Goal: Complete application form: Complete application form

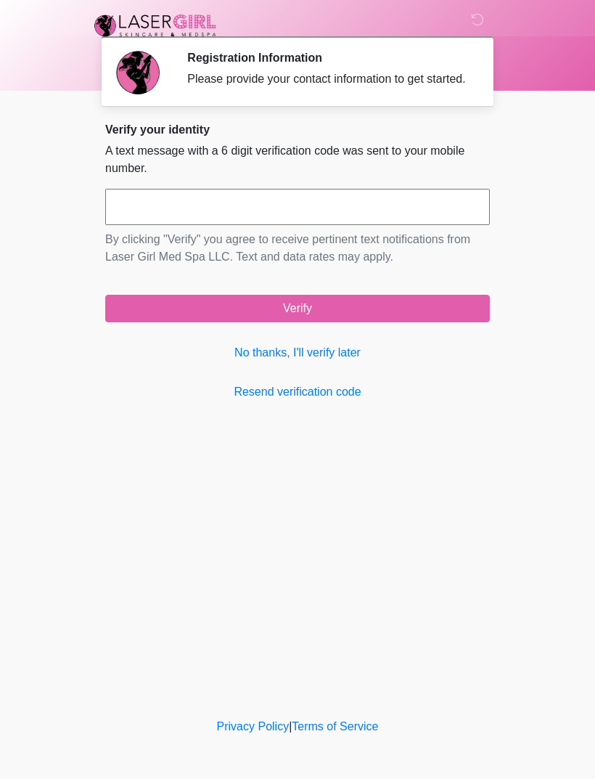
click at [346, 361] on link "No thanks, I'll verify later" at bounding box center [297, 352] width 385 height 17
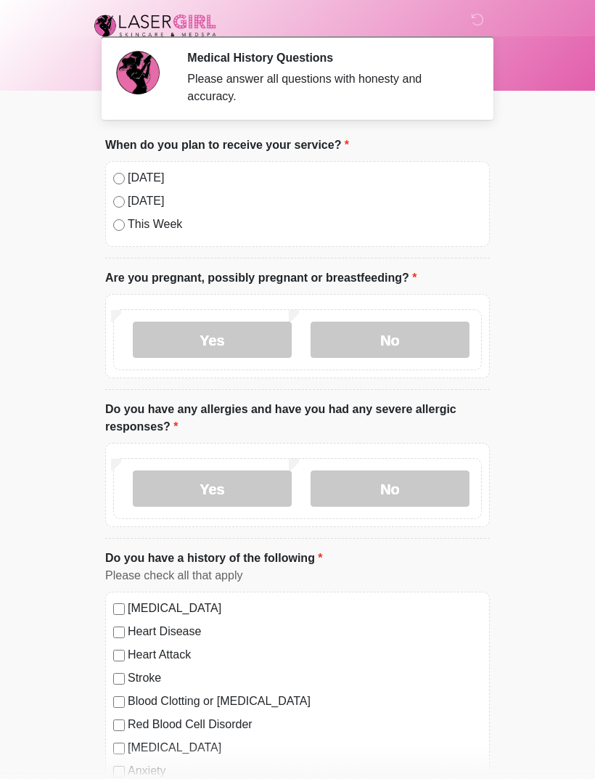
click at [123, 171] on div "[DATE]" at bounding box center [297, 177] width 369 height 17
click at [111, 170] on div "[DATE] [DATE] This Week" at bounding box center [297, 204] width 385 height 86
click at [391, 340] on label "No" at bounding box center [390, 339] width 159 height 36
click at [379, 481] on label "No" at bounding box center [390, 488] width 159 height 36
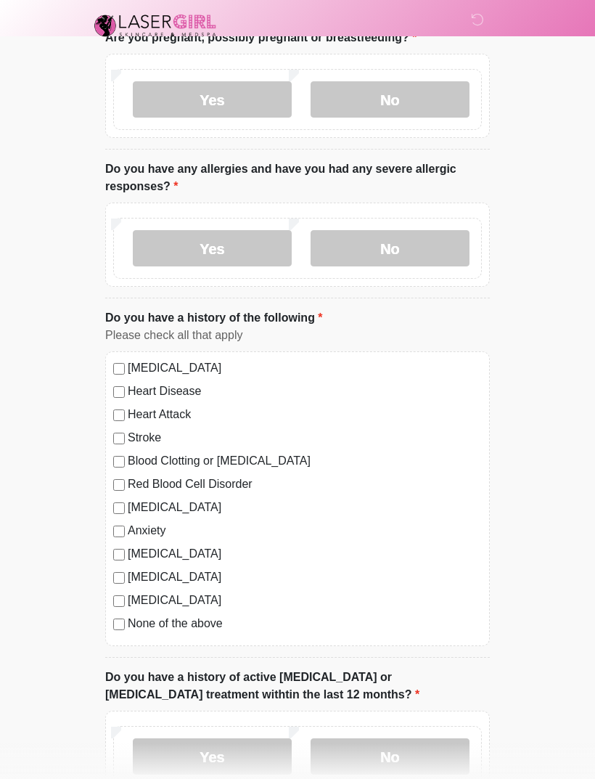
scroll to position [249, 0]
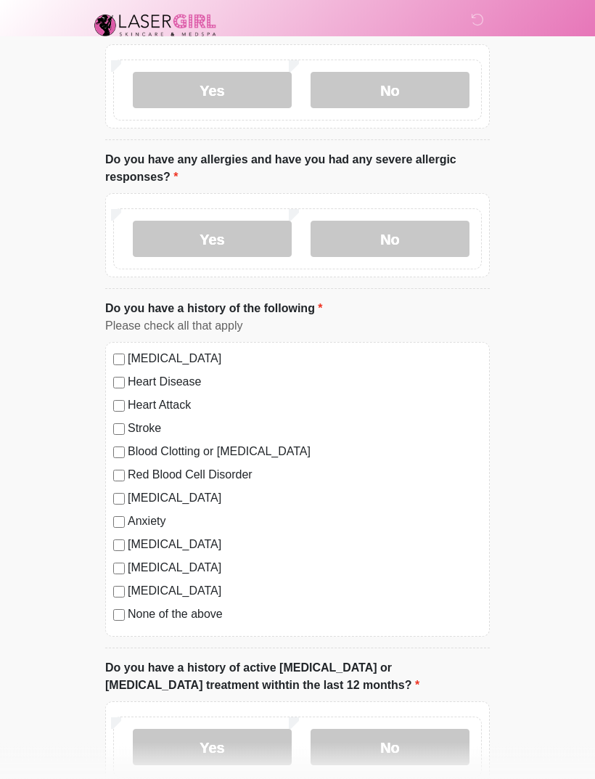
click at [115, 513] on div "Anxiety" at bounding box center [297, 521] width 369 height 17
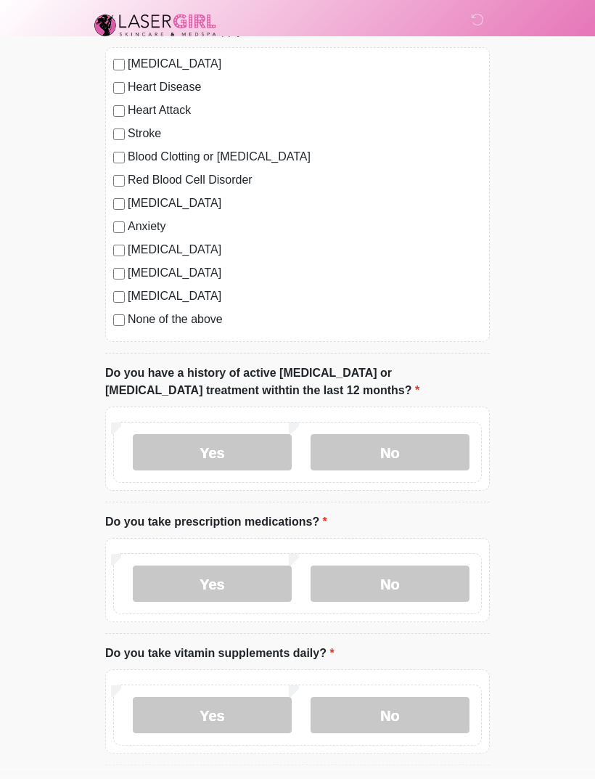
scroll to position [546, 0]
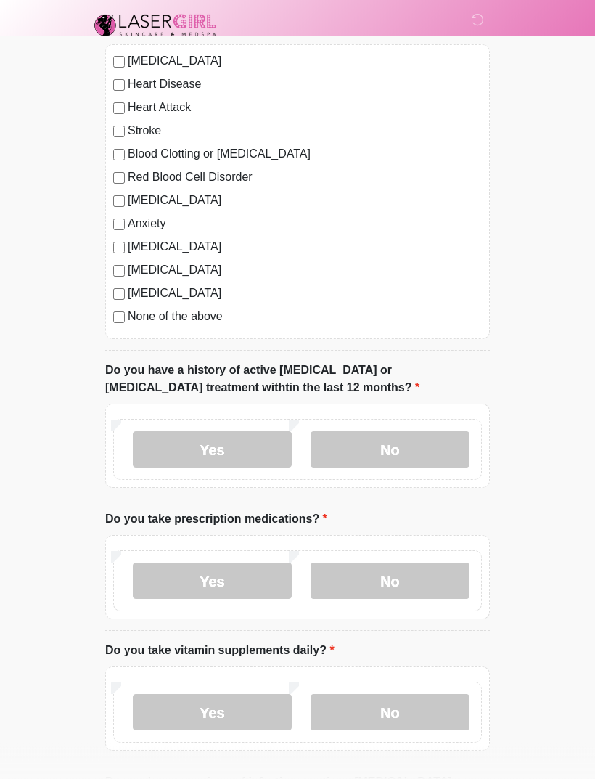
click at [398, 437] on label "No" at bounding box center [390, 450] width 159 height 36
click at [250, 577] on label "Yes" at bounding box center [212, 580] width 159 height 36
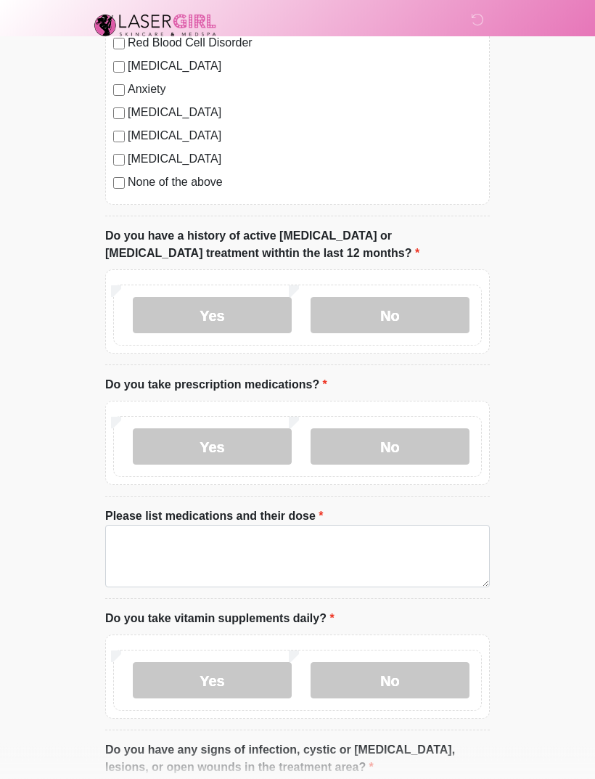
scroll to position [699, 0]
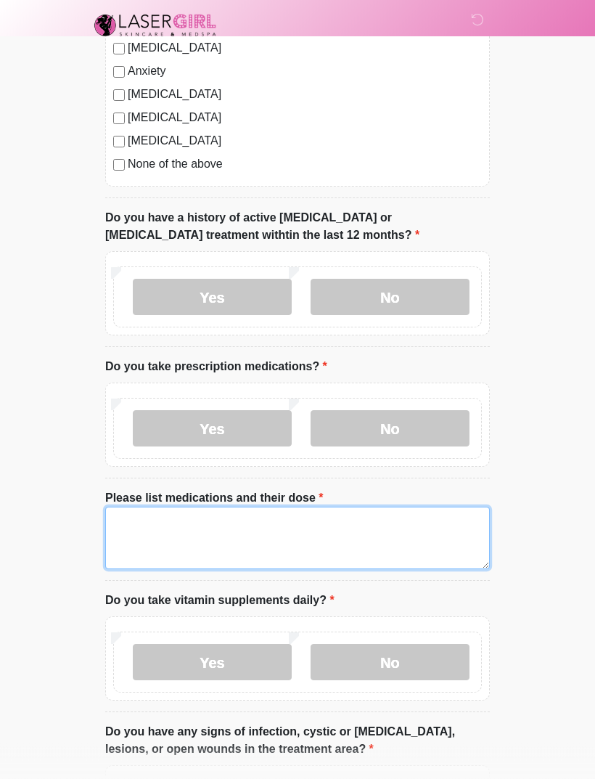
click at [168, 517] on textarea "Please list medications and their dose" at bounding box center [297, 538] width 385 height 62
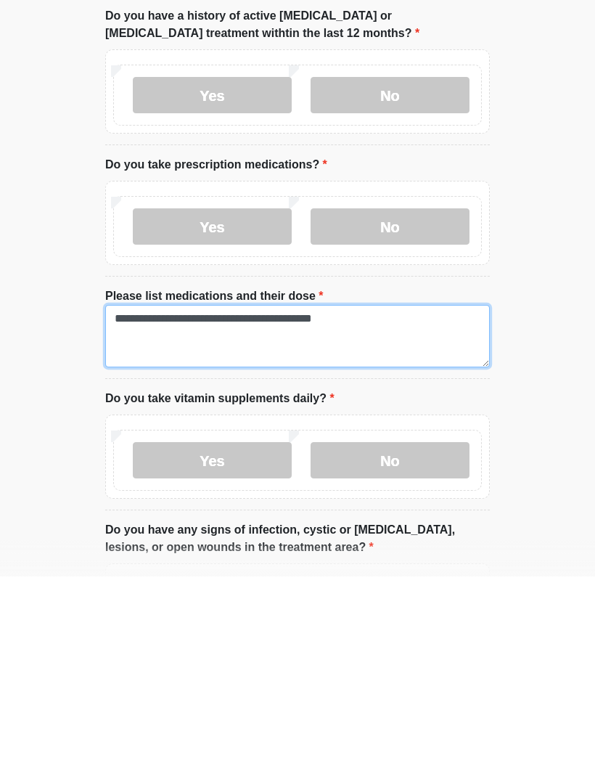
type textarea "**********"
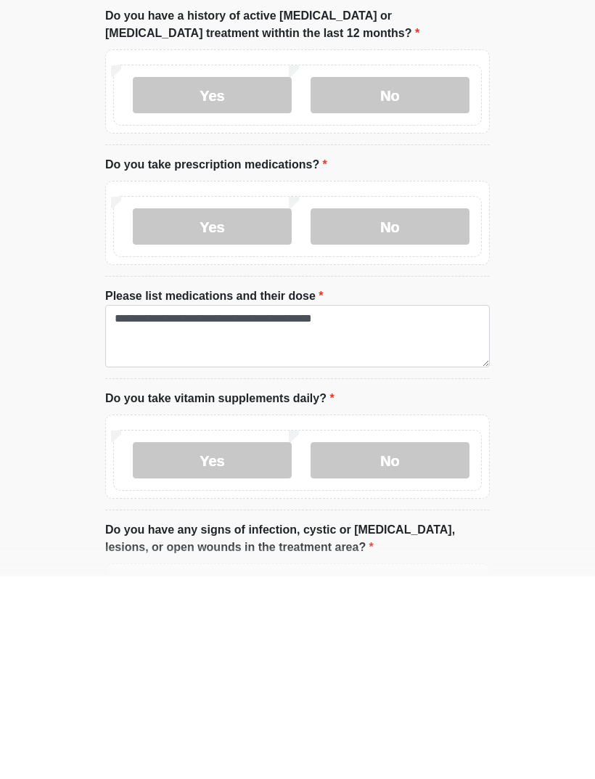
click at [400, 644] on label "No" at bounding box center [390, 662] width 159 height 36
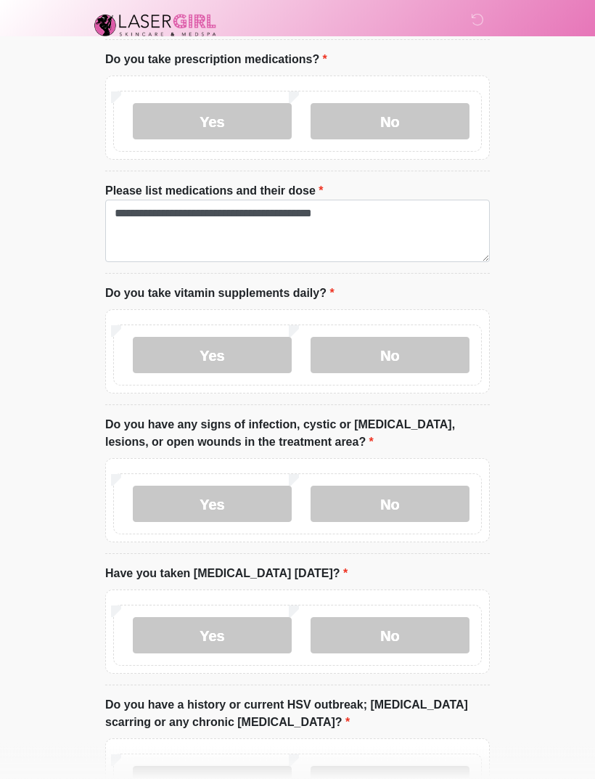
scroll to position [1008, 0]
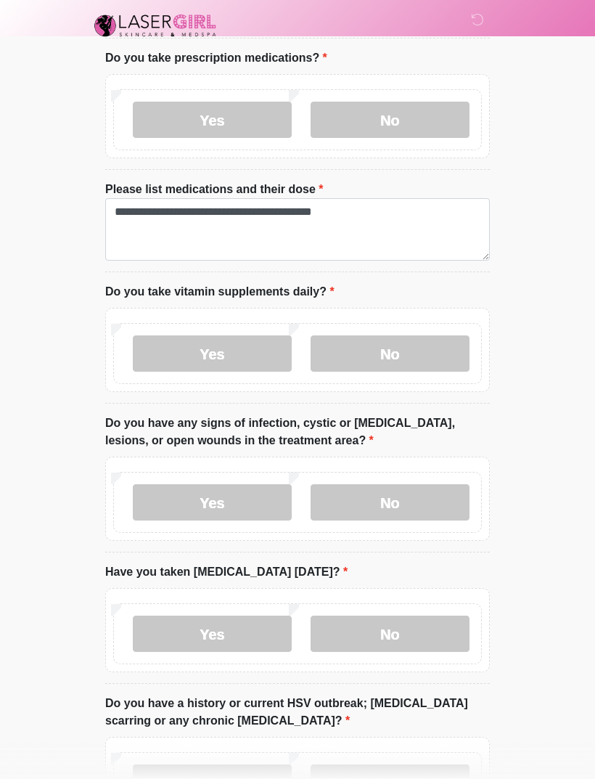
click at [411, 494] on label "No" at bounding box center [390, 502] width 159 height 36
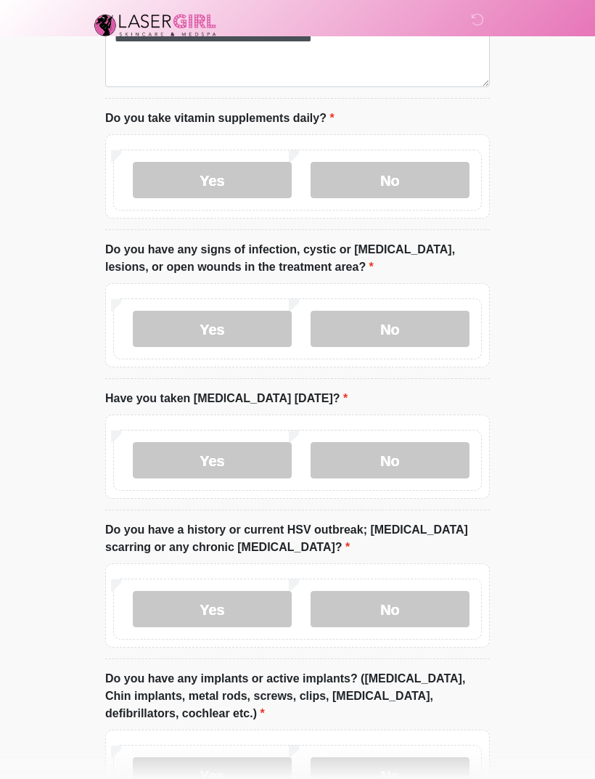
scroll to position [1196, 0]
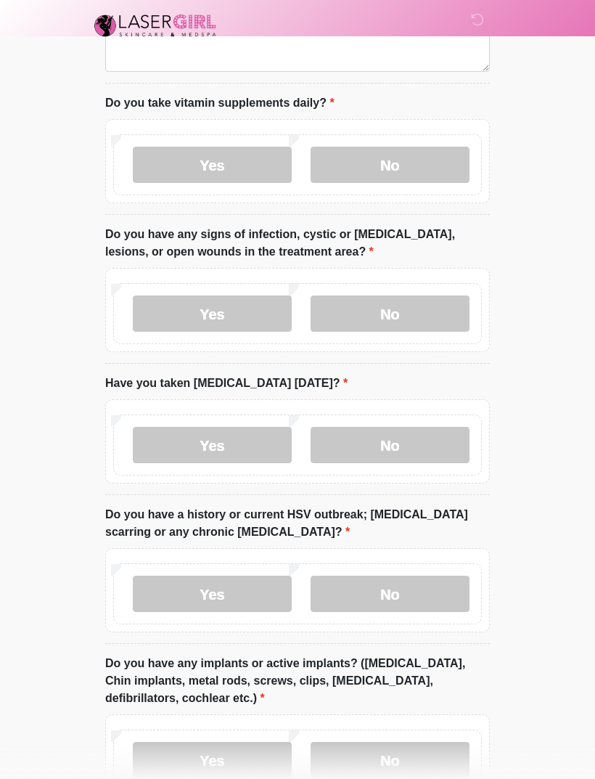
click at [411, 438] on label "No" at bounding box center [390, 445] width 159 height 36
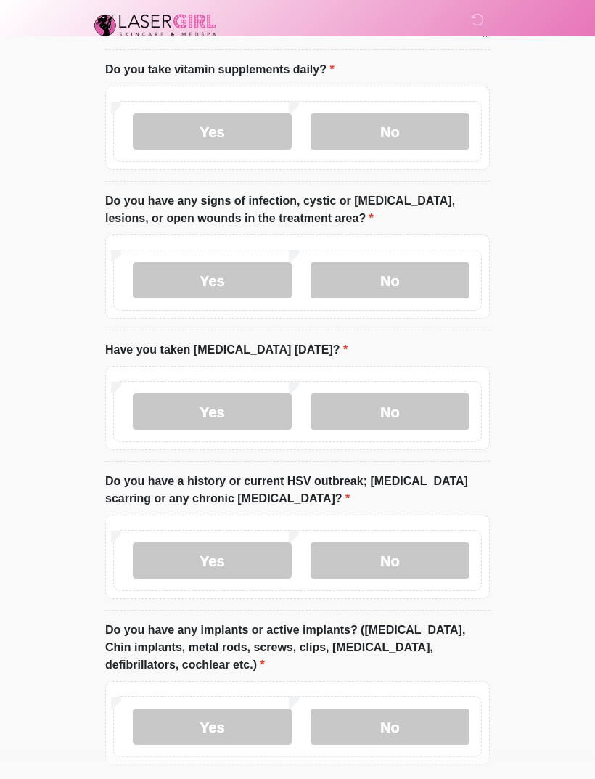
scroll to position [1294, 0]
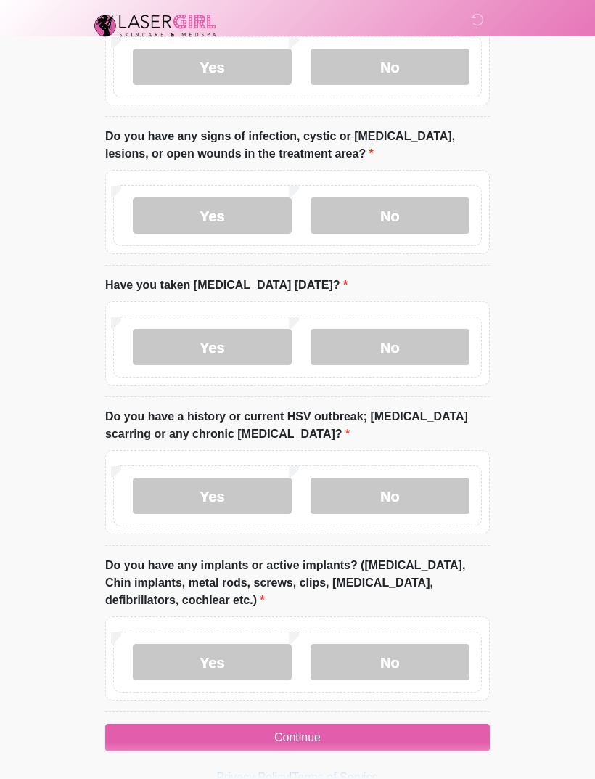
click at [412, 483] on label "No" at bounding box center [390, 495] width 159 height 36
click at [255, 656] on label "Yes" at bounding box center [212, 662] width 159 height 36
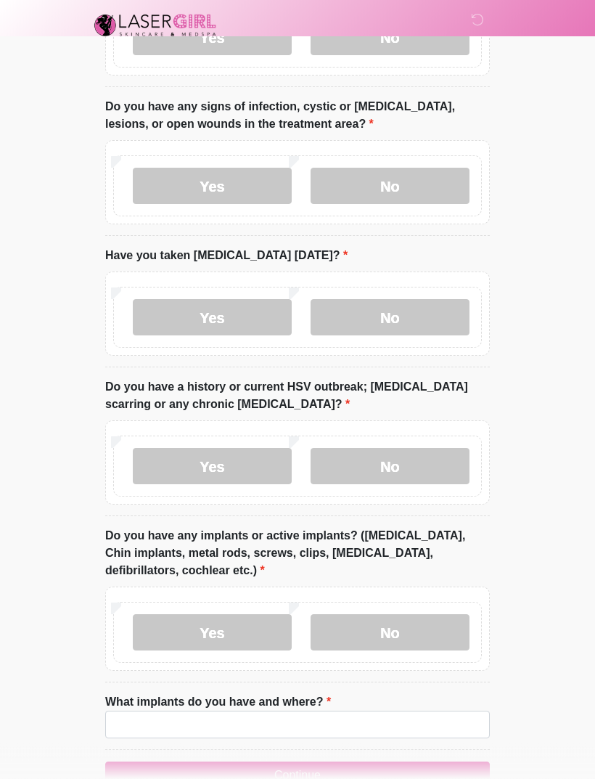
scroll to position [1362, 0]
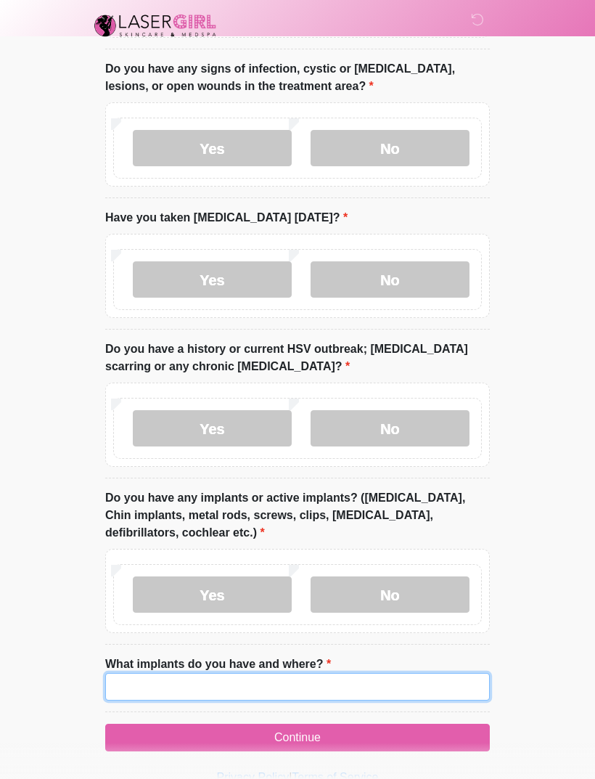
click at [251, 678] on input "What implants do you have and where?" at bounding box center [297, 687] width 385 height 28
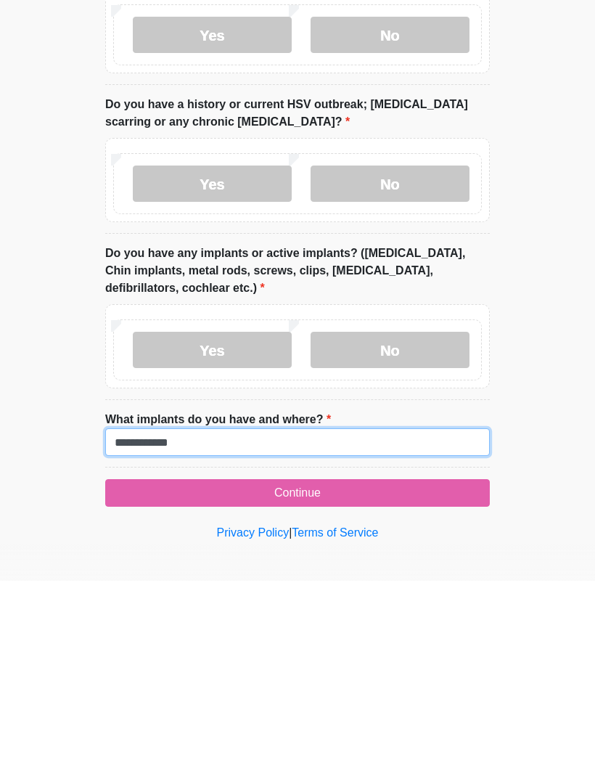
type input "**********"
click at [356, 677] on button "Continue" at bounding box center [297, 691] width 385 height 28
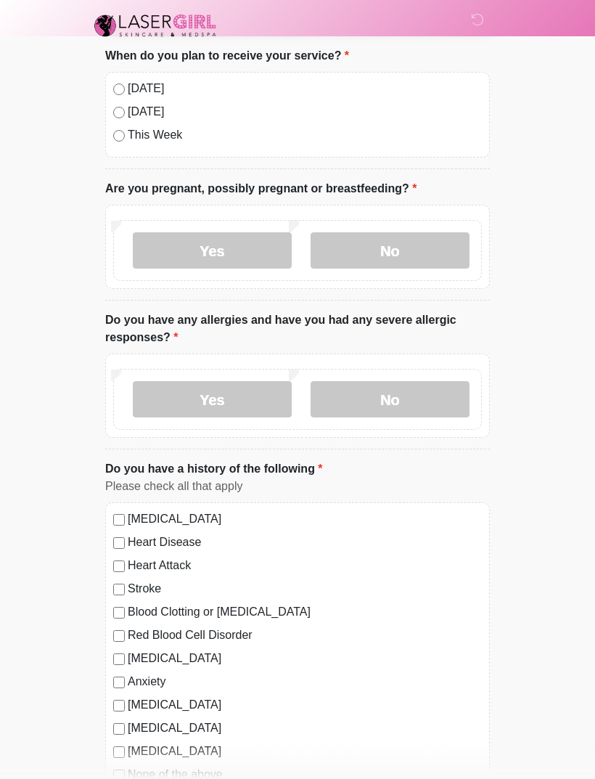
scroll to position [0, 0]
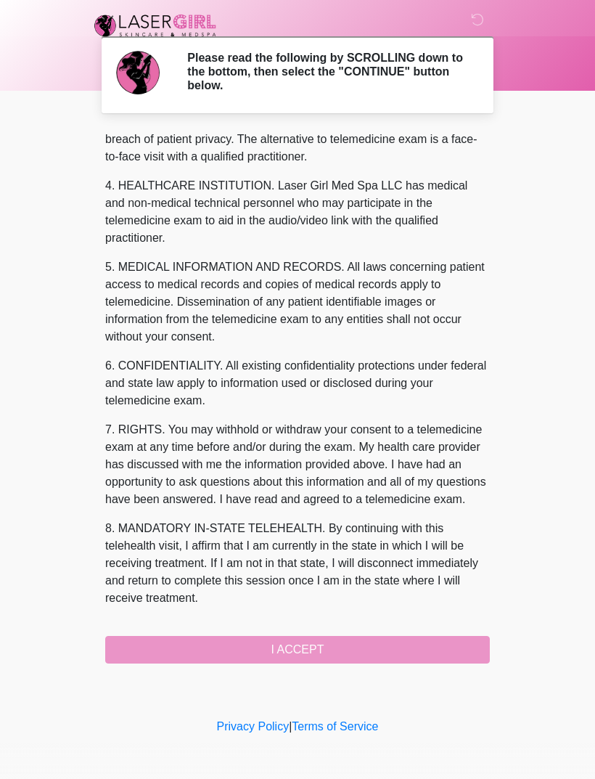
click at [345, 650] on div "1. PURPOSE. The purpose of this form is to obtain your consent for a telemedici…" at bounding box center [297, 396] width 385 height 533
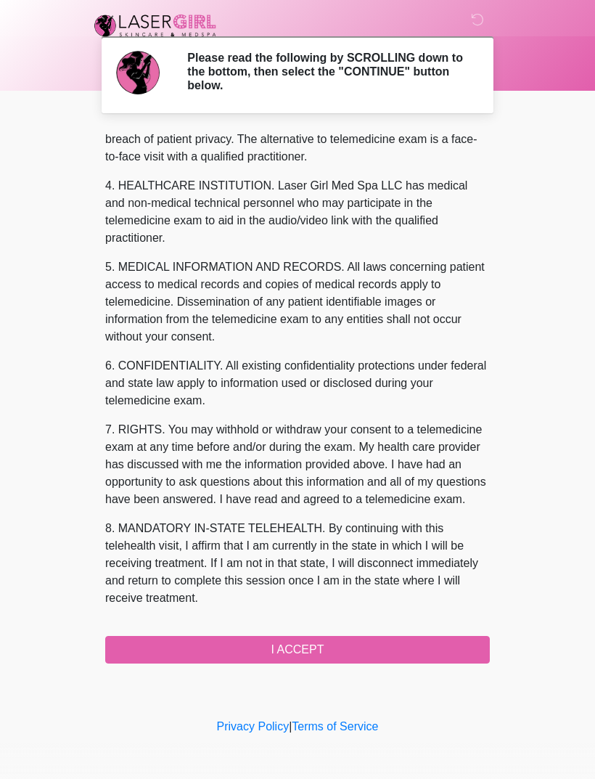
click at [330, 642] on button "I ACCEPT" at bounding box center [297, 650] width 385 height 28
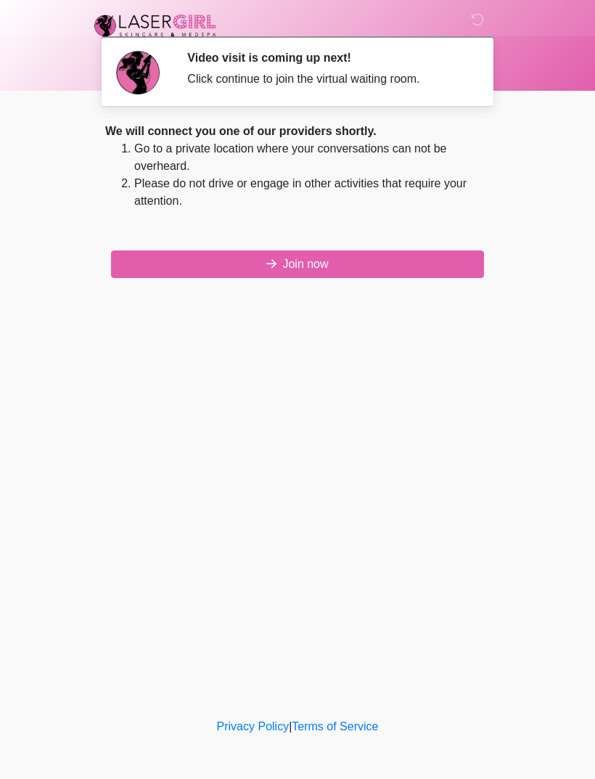
click at [362, 250] on button "Join now" at bounding box center [297, 264] width 373 height 28
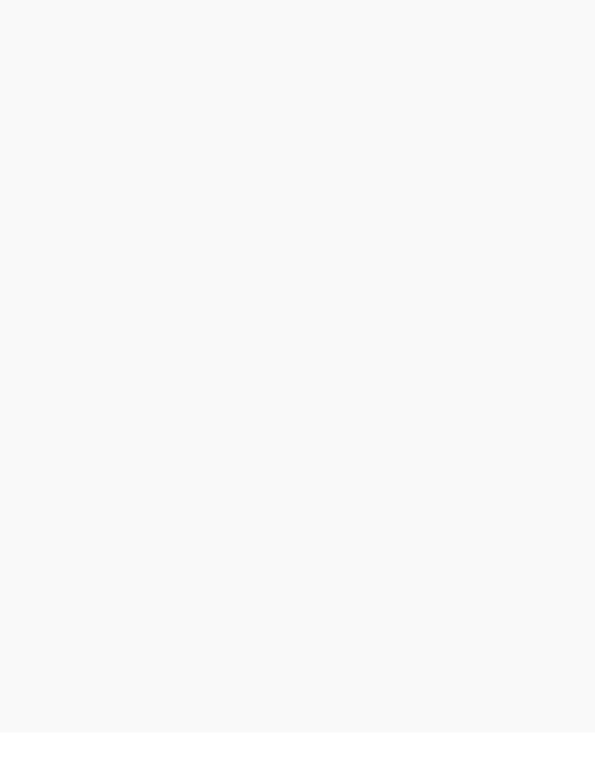
scroll to position [4, 0]
